Goal: Task Accomplishment & Management: Complete application form

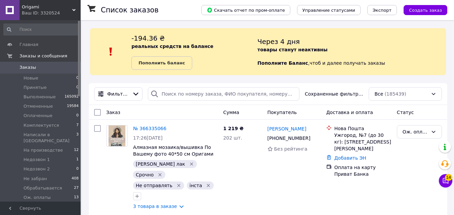
click at [59, 70] on span "Заказы" at bounding box center [40, 67] width 43 height 6
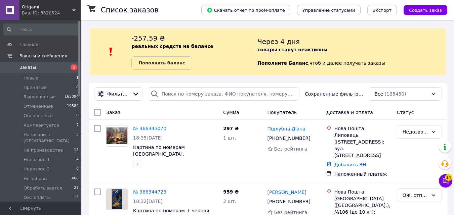
click at [192, 101] on div "Фильтры Сохраненные фильтры: Все (185450)" at bounding box center [268, 94] width 358 height 22
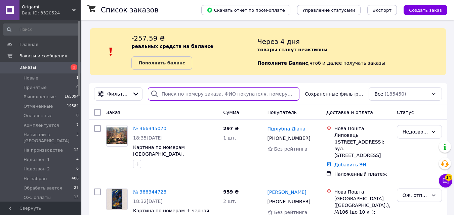
click at [188, 99] on input "search" at bounding box center [223, 93] width 151 height 13
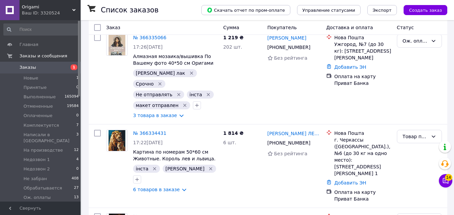
scroll to position [96, 0]
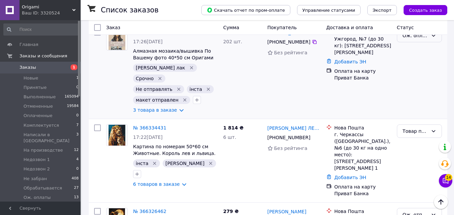
type input "інста"
click at [435, 41] on div "Ож. оплаты" at bounding box center [419, 35] width 45 height 13
click at [418, 85] on li "Товар под заказ" at bounding box center [419, 94] width 44 height 19
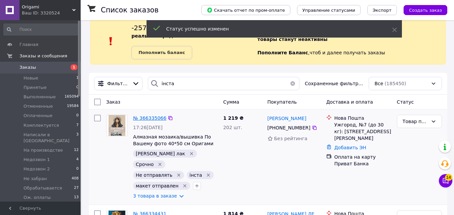
click at [144, 117] on span "№ 366335066" at bounding box center [149, 118] width 33 height 5
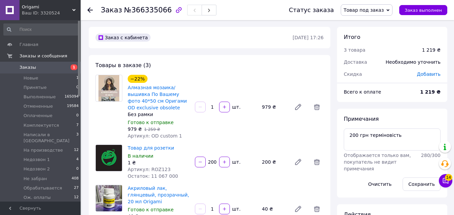
click at [148, 11] on span "№366335066" at bounding box center [148, 10] width 48 height 8
copy span "366335066"
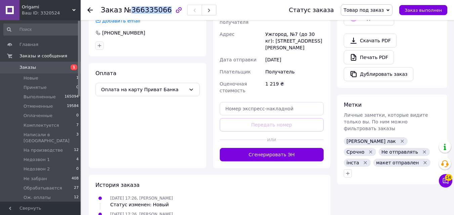
scroll to position [312, 0]
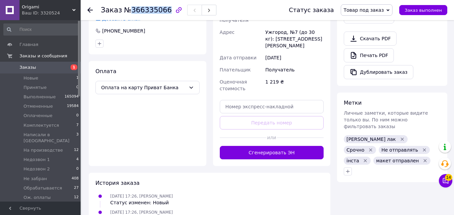
click at [70, 72] on link "Заказы 1" at bounding box center [41, 67] width 83 height 11
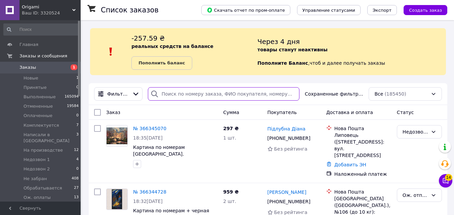
click at [175, 88] on input "search" at bounding box center [223, 93] width 151 height 13
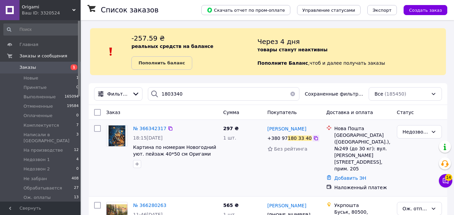
click at [313, 138] on icon at bounding box center [315, 138] width 5 height 5
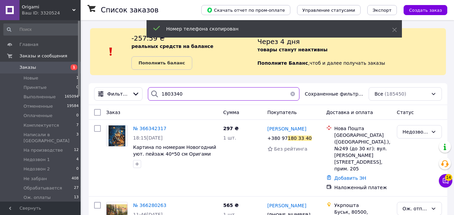
click at [183, 96] on input "1803340" at bounding box center [223, 93] width 151 height 13
paste input "+38097"
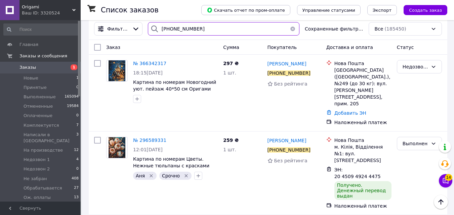
scroll to position [64, 0]
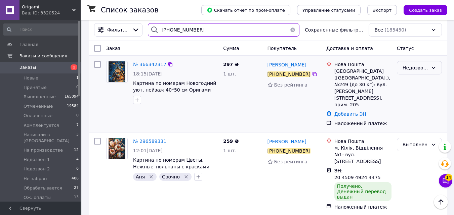
type input "+380971803340"
click at [434, 67] on icon at bounding box center [433, 67] width 5 height 5
click at [422, 89] on li "Ож. отправки" at bounding box center [419, 98] width 44 height 19
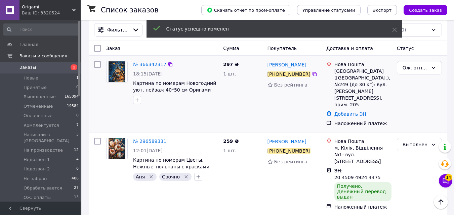
click at [142, 102] on div at bounding box center [137, 100] width 11 height 11
click at [137, 100] on icon "button" at bounding box center [136, 99] width 5 height 5
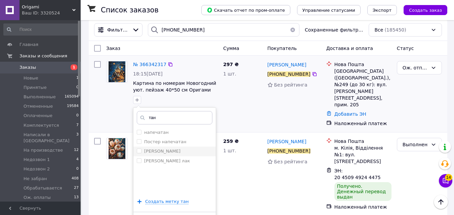
type input "тан"
click at [138, 147] on li "[PERSON_NAME]" at bounding box center [174, 151] width 82 height 9
checkbox input "true"
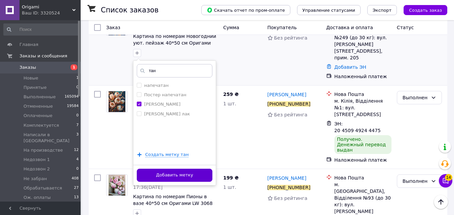
click at [166, 178] on button "Добавить метку" at bounding box center [175, 175] width 76 height 13
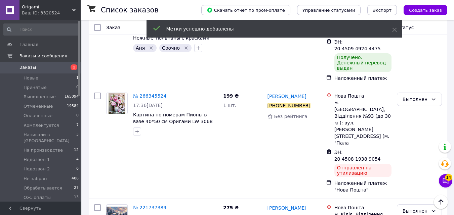
scroll to position [5, 0]
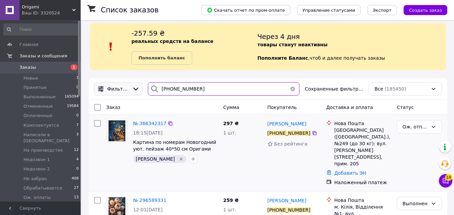
drag, startPoint x: 201, startPoint y: 93, endPoint x: 124, endPoint y: 92, distance: 76.9
click at [124, 92] on div "Фильтры +380971803340 Сохраненные фильтры: Все (185450)" at bounding box center [267, 88] width 353 height 13
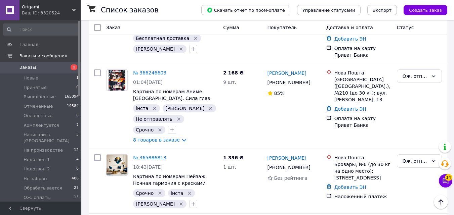
scroll to position [1213, 0]
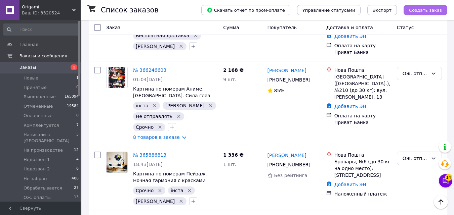
type input "таня"
click at [411, 14] on button "Создать заказ" at bounding box center [425, 10] width 44 height 10
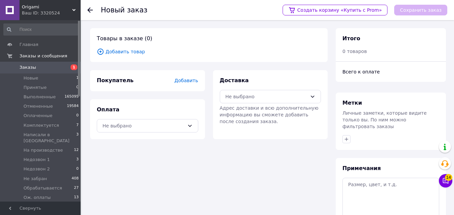
click at [118, 64] on div "Товары в заказе (0) Добавить товар Покупатель Добавить Оплата Не выбрано Достав…" at bounding box center [209, 151] width 246 height 247
click at [115, 50] on span "Добавить товар" at bounding box center [209, 51] width 224 height 7
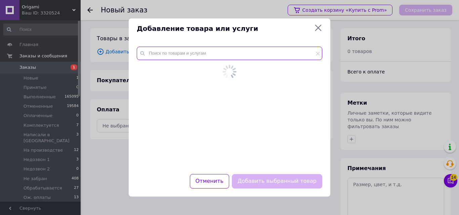
drag, startPoint x: 147, startPoint y: 52, endPoint x: 152, endPoint y: 52, distance: 5.0
click at [152, 52] on input "text" at bounding box center [229, 53] width 185 height 13
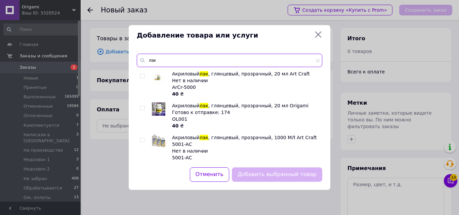
type input "лак"
click at [142, 108] on input "checkbox" at bounding box center [142, 108] width 4 height 4
checkbox input "true"
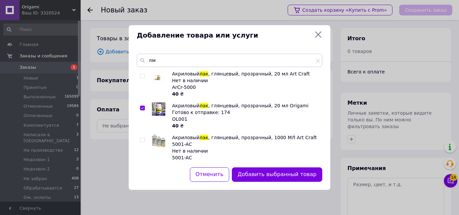
click at [274, 179] on button "Добавить выбранный товар" at bounding box center [277, 175] width 90 height 14
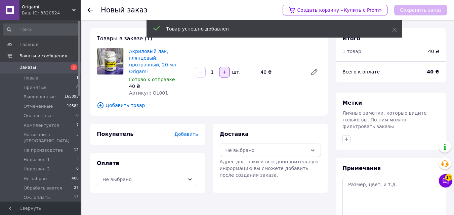
drag, startPoint x: 224, startPoint y: 73, endPoint x: 219, endPoint y: 67, distance: 8.3
click at [219, 68] on div "Акриловый лак, глянцевый, прозрачный, 20 мл Origami Готово к отправке 40 ₴ Арти…" at bounding box center [224, 72] width 197 height 51
click at [220, 67] on button "button" at bounding box center [224, 72] width 11 height 11
type input "2"
click at [118, 102] on span "Добавить товар" at bounding box center [209, 105] width 224 height 7
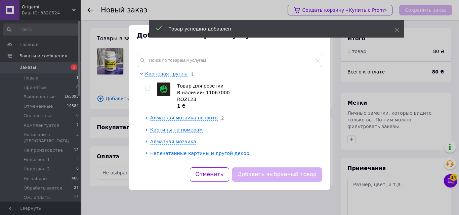
click at [174, 51] on div "Корневая группа 1 Товар для розетки В наличии: 11067000 ROZ123 1 ₴ Алмазная моз…" at bounding box center [230, 107] width 202 height 122
click at [178, 57] on input "text" at bounding box center [229, 60] width 185 height 13
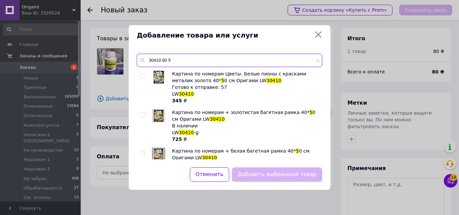
type input "30410 60 5"
click at [143, 75] on input "checkbox" at bounding box center [142, 76] width 4 height 4
checkbox input "true"
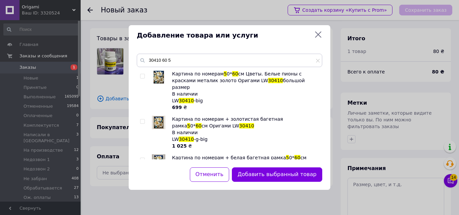
click at [143, 75] on input "checkbox" at bounding box center [142, 76] width 4 height 4
checkbox input "true"
click at [248, 172] on button "Добавить выбранные товары" at bounding box center [275, 175] width 94 height 14
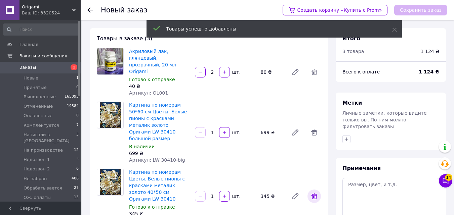
click at [310, 190] on span at bounding box center [313, 196] width 13 height 13
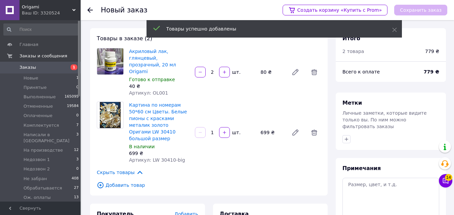
scroll to position [55, 0]
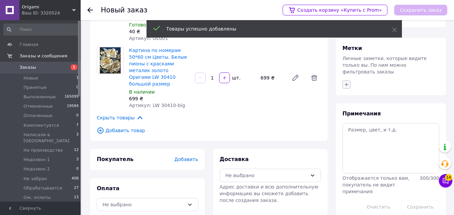
click at [342, 81] on button "button" at bounding box center [346, 85] width 8 height 8
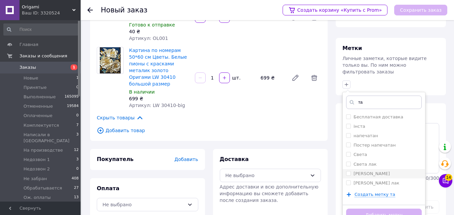
type input "та"
click at [348, 171] on input "[PERSON_NAME]" at bounding box center [348, 173] width 4 height 4
checkbox input "true"
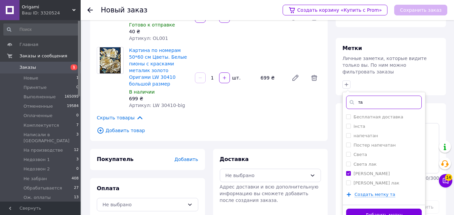
drag, startPoint x: 366, startPoint y: 94, endPoint x: 351, endPoint y: 94, distance: 15.1
click at [351, 96] on div "та" at bounding box center [384, 102] width 76 height 13
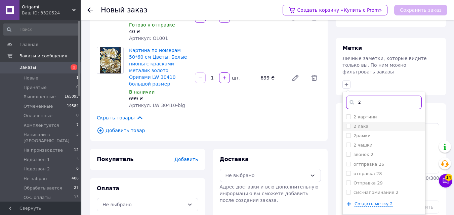
type input "2"
click at [349, 124] on input "2 лака" at bounding box center [348, 126] width 4 height 4
checkbox input "true"
click at [366, 215] on html "Origami Ваш ID: 3320524 Сайт Origami Кабинет покупателя Проверить состояние сис…" at bounding box center [227, 86] width 454 height 283
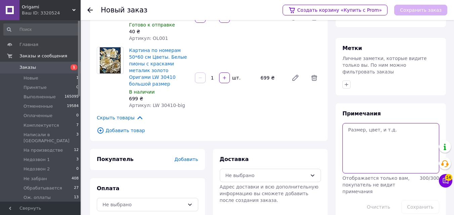
click at [375, 135] on textarea at bounding box center [390, 148] width 97 height 50
click at [345, 85] on div "Метки Личные заметки, которые видите только вы. По ним можно фильтровать заказы" at bounding box center [391, 66] width 110 height 57
click at [344, 82] on icon "button" at bounding box center [346, 84] width 5 height 5
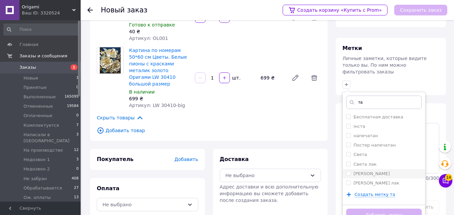
type input "та"
click at [347, 171] on input "[PERSON_NAME]" at bounding box center [348, 173] width 4 height 4
checkbox input "true"
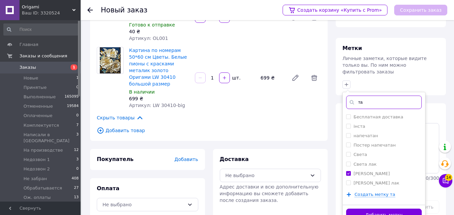
click at [348, 96] on input "та" at bounding box center [384, 102] width 76 height 13
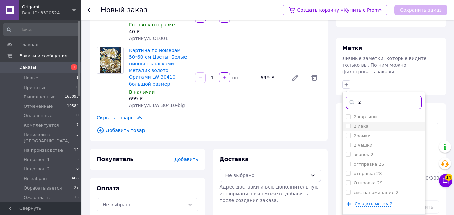
type input "2"
drag, startPoint x: 347, startPoint y: 120, endPoint x: 348, endPoint y: 127, distance: 6.5
click at [347, 124] on input "2 лака" at bounding box center [348, 126] width 4 height 4
checkbox input "true"
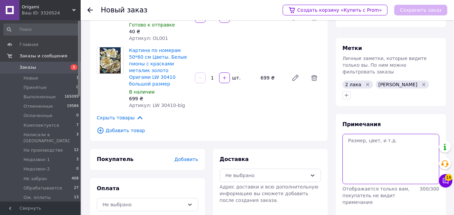
click at [363, 166] on textarea at bounding box center [390, 159] width 97 height 50
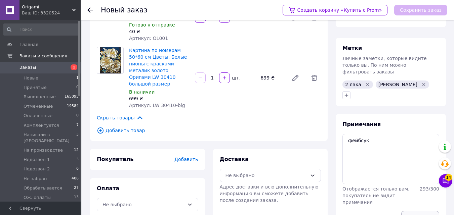
click at [413, 211] on button "Сохранить" at bounding box center [420, 217] width 38 height 13
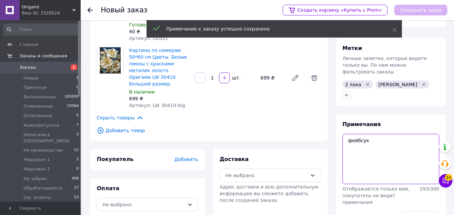
drag, startPoint x: 351, startPoint y: 138, endPoint x: 378, endPoint y: 140, distance: 26.3
click at [376, 140] on textarea "фейбсук" at bounding box center [390, 159] width 97 height 50
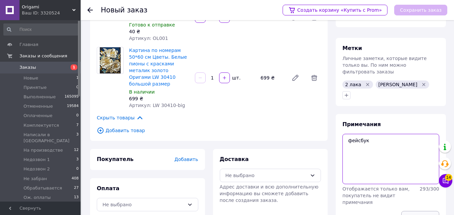
type textarea "фейсбук"
drag, startPoint x: 421, startPoint y: 202, endPoint x: 403, endPoint y: 198, distance: 18.5
click at [421, 211] on button "Сохранить" at bounding box center [420, 217] width 38 height 13
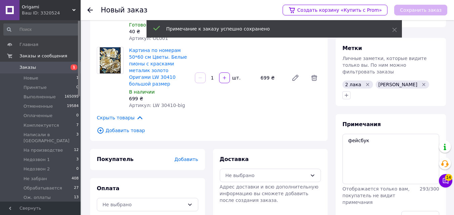
click at [181, 157] on span "Добавить" at bounding box center [186, 159] width 24 height 5
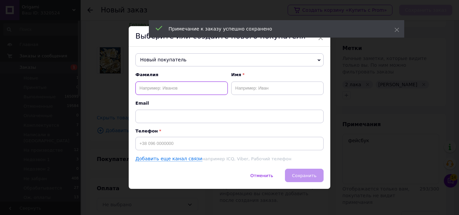
click at [164, 87] on input "text" at bounding box center [181, 88] width 92 height 13
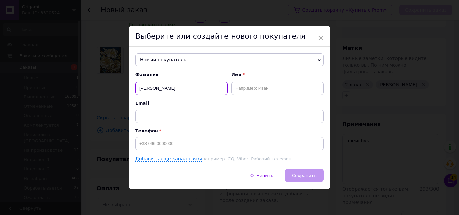
type input "Романченко"
click at [284, 88] on input "text" at bounding box center [277, 88] width 92 height 13
type input "Наталія"
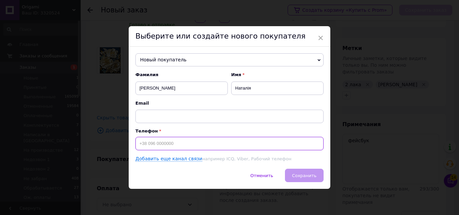
click at [172, 139] on input at bounding box center [229, 143] width 188 height 13
drag, startPoint x: 145, startPoint y: 145, endPoint x: 162, endPoint y: 146, distance: 16.9
click at [162, 146] on input "+380661386384" at bounding box center [229, 143] width 188 height 13
type input "+380661386384"
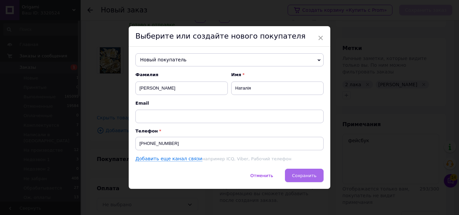
click at [295, 175] on span "Сохранить" at bounding box center [304, 175] width 25 height 5
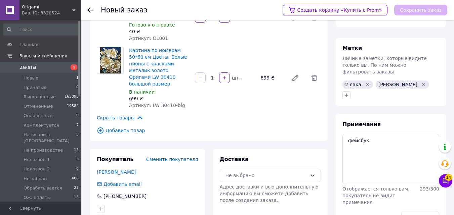
scroll to position [95, 0]
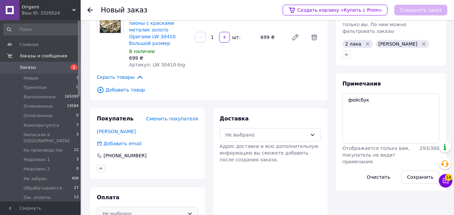
click at [170, 210] on div "Не выбрано" at bounding box center [143, 213] width 82 height 7
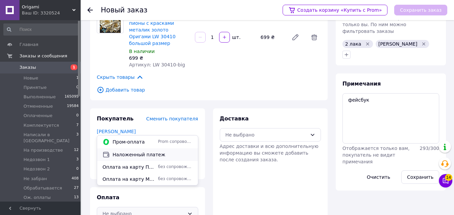
click at [161, 154] on span "Наложенный платеж" at bounding box center [153, 154] width 80 height 7
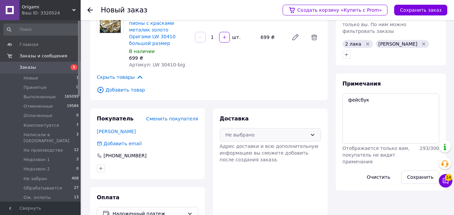
click at [250, 131] on div "Не выбрано" at bounding box center [266, 134] width 82 height 7
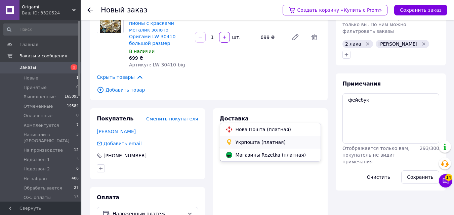
click at [245, 146] on div "Укрпошта (платная)" at bounding box center [270, 142] width 101 height 13
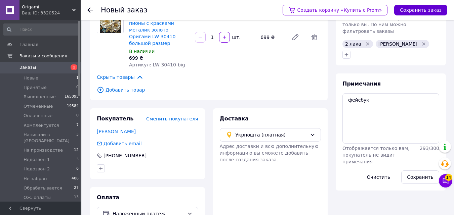
click at [421, 10] on button "Сохранить заказ" at bounding box center [420, 10] width 53 height 11
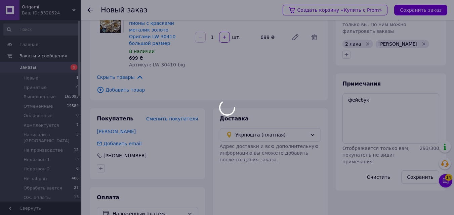
scroll to position [0, 0]
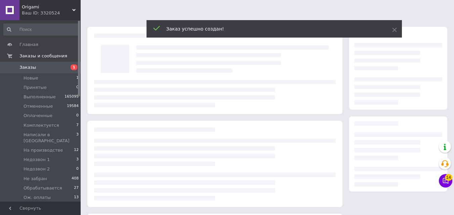
click at [390, 31] on div "Заказ успешно создан!" at bounding box center [273, 28] width 255 height 17
click at [394, 31] on icon at bounding box center [394, 30] width 5 height 5
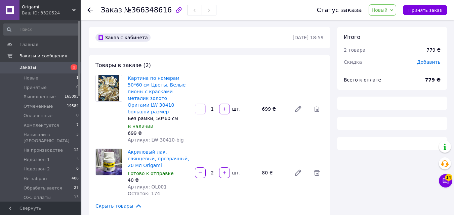
click at [387, 10] on span "Новый" at bounding box center [379, 9] width 16 height 5
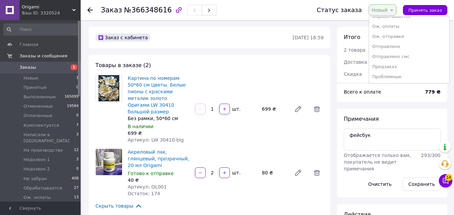
scroll to position [128, 0]
click at [404, 68] on li "Товар под заказ" at bounding box center [409, 66] width 80 height 10
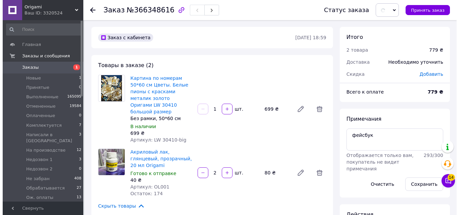
scroll to position [98, 0]
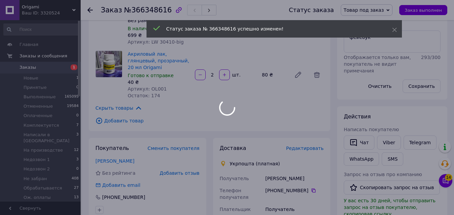
click at [301, 136] on div at bounding box center [227, 107] width 454 height 215
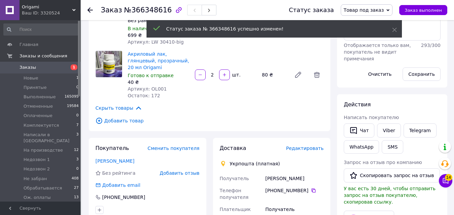
click at [301, 146] on span "Редактировать" at bounding box center [305, 148] width 38 height 5
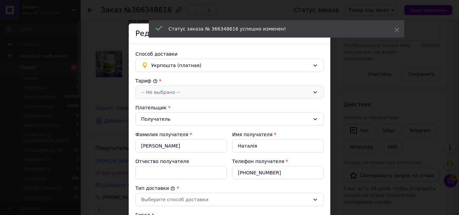
click at [163, 92] on div "-- Не выбрано --" at bounding box center [225, 92] width 169 height 7
click at [165, 103] on li "Стандарт" at bounding box center [228, 107] width 187 height 12
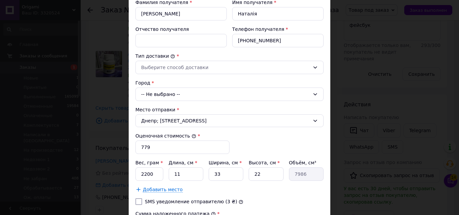
scroll to position [137, 0]
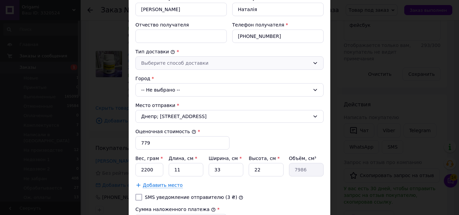
click at [178, 69] on div "Выберите способ доставки" at bounding box center [229, 62] width 188 height 13
click at [177, 73] on li "Склад - склад" at bounding box center [228, 78] width 187 height 12
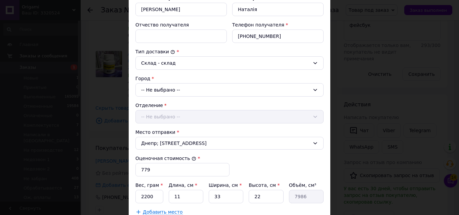
click at [177, 76] on div "Город" at bounding box center [229, 78] width 188 height 7
click at [174, 85] on div "-- Не выбрано --" at bounding box center [229, 89] width 188 height 13
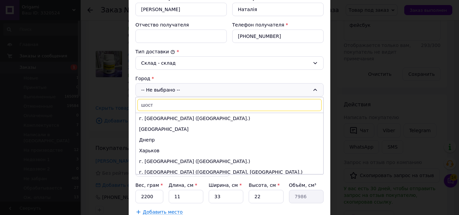
type input "шостк"
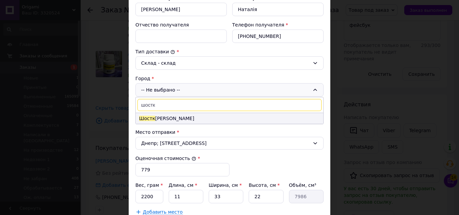
click at [148, 121] on span "Шостк" at bounding box center [147, 118] width 16 height 5
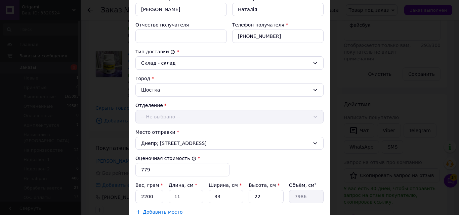
click at [157, 116] on div "-- Не выбрано --" at bounding box center [229, 116] width 188 height 13
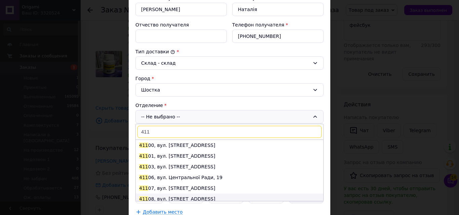
type input "411"
click at [161, 198] on li "411 08, вул. Свемовська, 2А" at bounding box center [229, 199] width 187 height 11
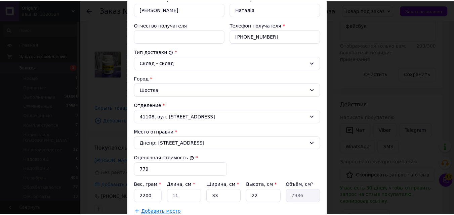
scroll to position [267, 0]
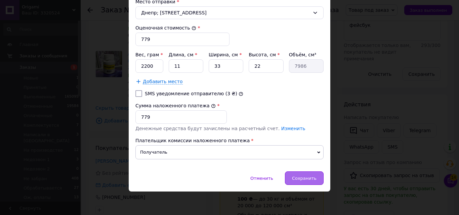
click at [299, 178] on span "Сохранить" at bounding box center [304, 178] width 25 height 5
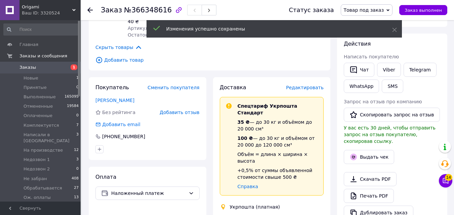
scroll to position [0, 0]
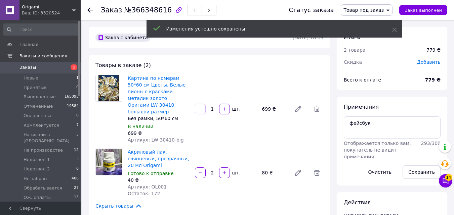
click at [34, 70] on span "Заказы" at bounding box center [40, 67] width 43 height 6
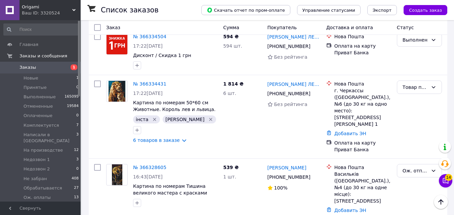
scroll to position [1215, 0]
